Goal: Information Seeking & Learning: Learn about a topic

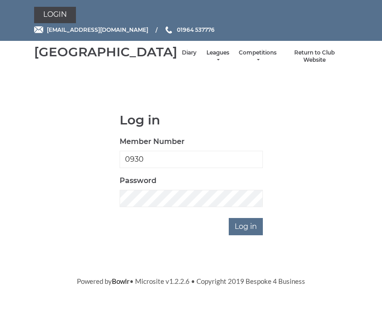
type input "0930"
click at [246, 236] on input "Log in" at bounding box center [246, 226] width 34 height 17
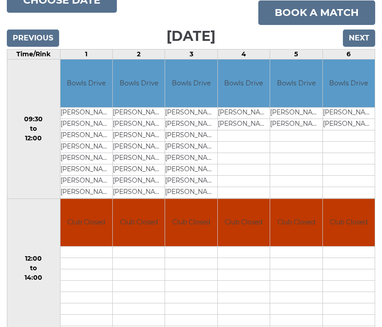
scroll to position [125, 0]
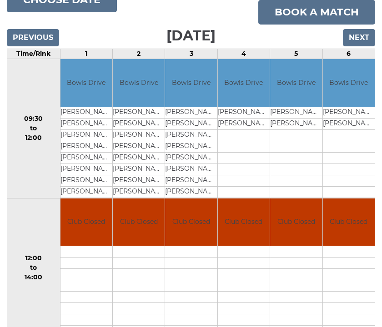
click at [353, 46] on input "Next" at bounding box center [359, 37] width 32 height 17
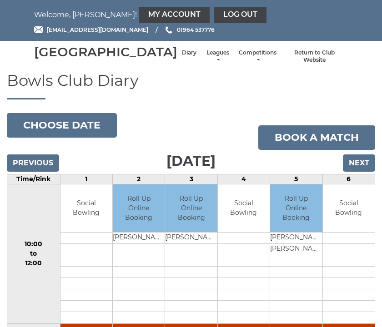
click at [206, 64] on link "Leagues" at bounding box center [218, 56] width 24 height 15
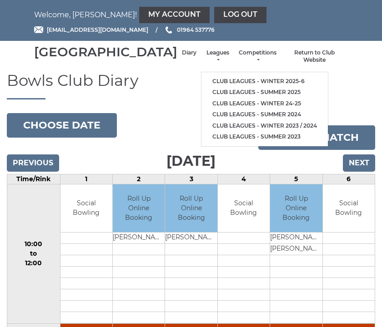
click at [251, 82] on link "Club leagues - Winter 2025-6" at bounding box center [264, 81] width 126 height 11
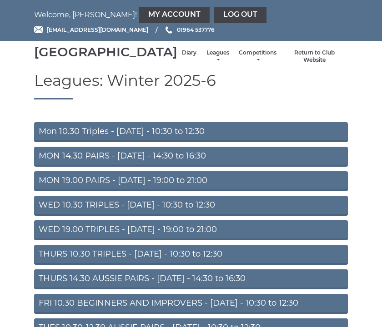
click at [208, 167] on link "MON 14.30 PAIRS - [DATE] - 14:30 to 16:30" at bounding box center [191, 157] width 314 height 20
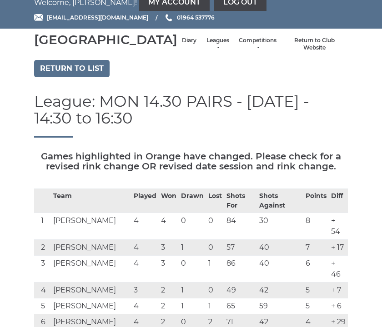
scroll to position [12, 0]
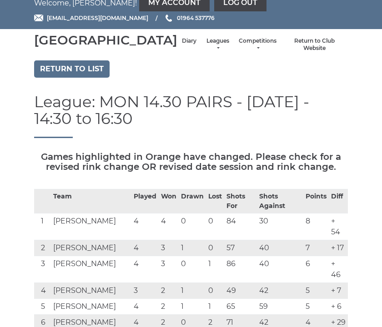
click at [89, 78] on link "Return to list" at bounding box center [71, 68] width 75 height 17
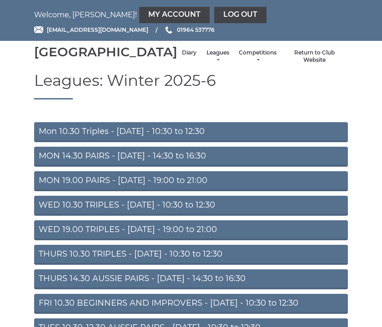
click at [224, 191] on link "MON 19.00 PAIRS - Monday - 19:00 to 21:00" at bounding box center [191, 181] width 314 height 20
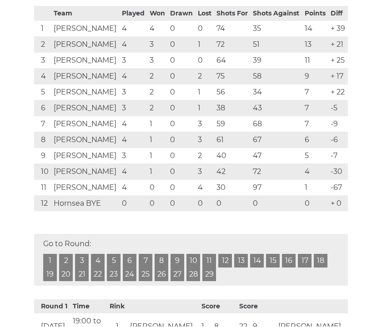
scroll to position [195, 0]
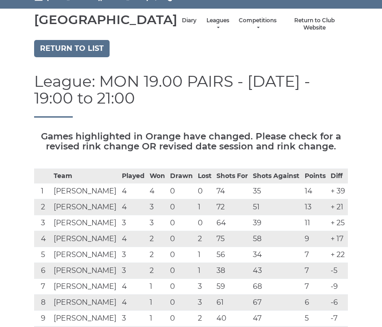
scroll to position [31, 0]
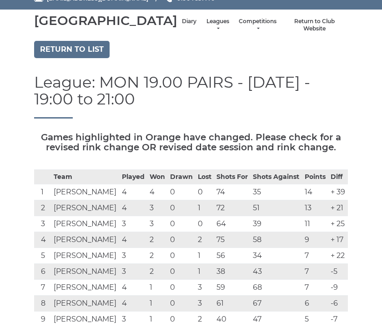
click at [97, 58] on link "Return to list" at bounding box center [71, 49] width 75 height 17
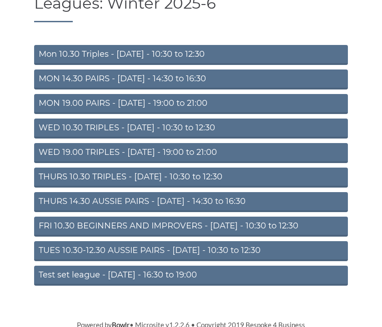
scroll to position [76, 0]
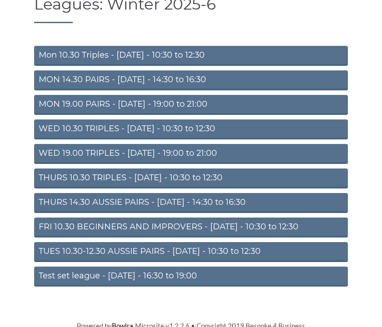
click at [286, 238] on link "FRI 10.30 BEGINNERS AND IMPROVERS - [DATE] - 10:30 to 12:30" at bounding box center [191, 228] width 314 height 20
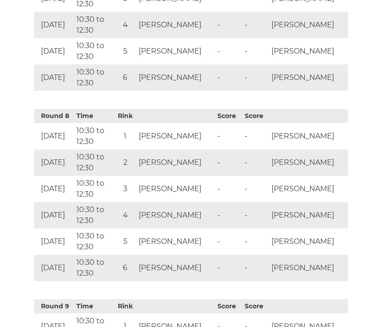
scroll to position [1719, 0]
